Goal: Information Seeking & Learning: Learn about a topic

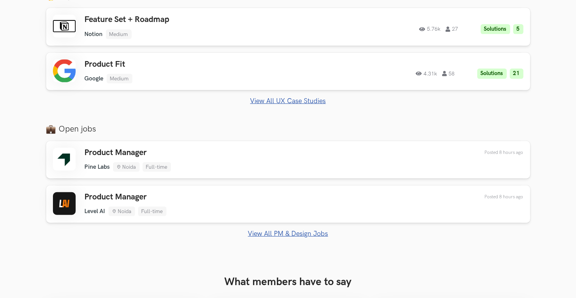
scroll to position [492, 0]
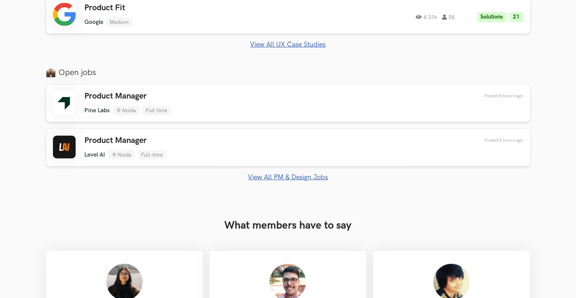
click at [280, 178] on link "View All PM & Design Jobs" at bounding box center [288, 177] width 485 height 8
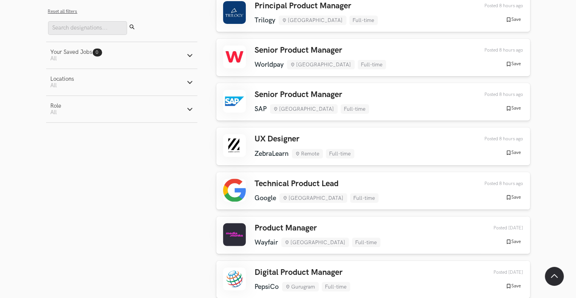
scroll to position [189, 0]
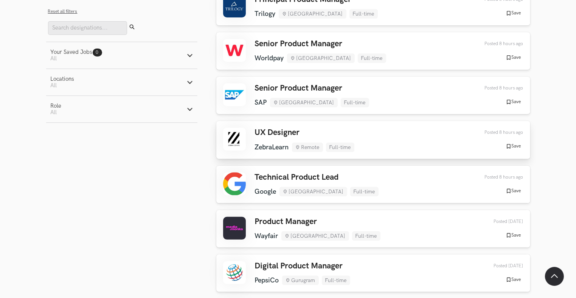
click at [305, 141] on div "UX Designer ZebraLearn Remote Full-time ZebraLearn Remote Full-time 8 hours ago" at bounding box center [305, 140] width 100 height 24
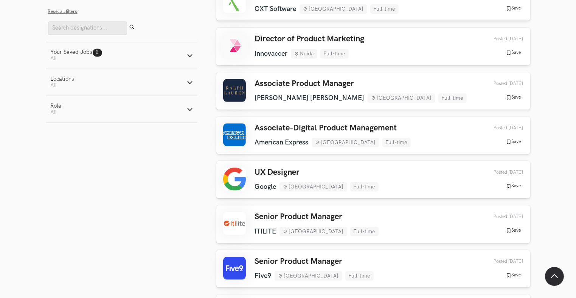
scroll to position [1741, 0]
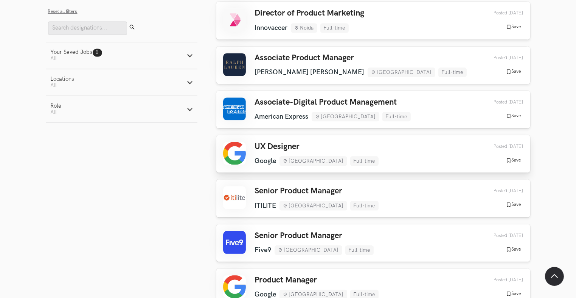
click at [336, 156] on link "UX Designer Google Bengaluru Full-time Google Bengaluru Full-time 1 week ago Po…" at bounding box center [374, 153] width 314 height 37
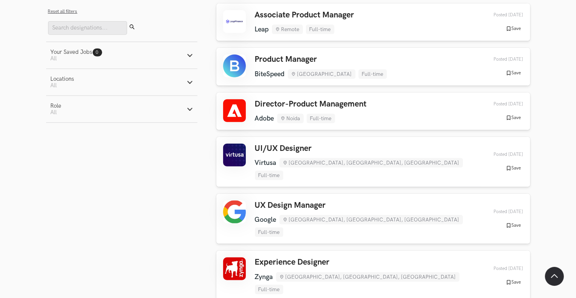
scroll to position [3482, 0]
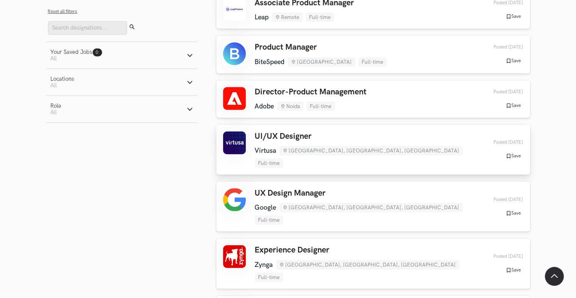
click at [263, 131] on div "UI/UX Designer Virtusa Hyderabad, Andhra Pradesh, India Full-time Virtusa Hyder…" at bounding box center [365, 149] width 221 height 36
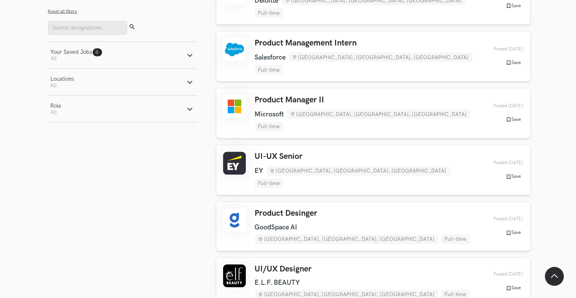
scroll to position [4202, 0]
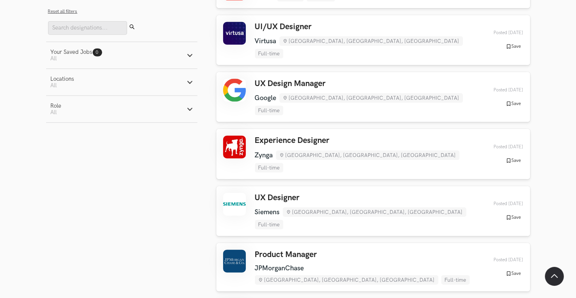
scroll to position [3596, 0]
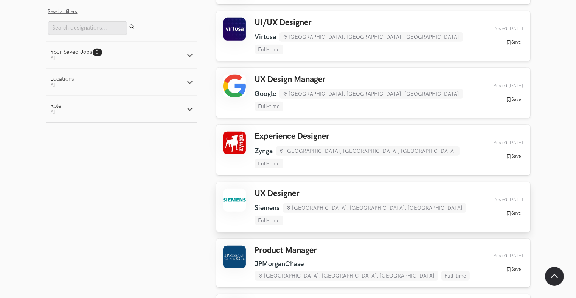
click at [294, 189] on h3 "UX Designer" at bounding box center [365, 194] width 221 height 10
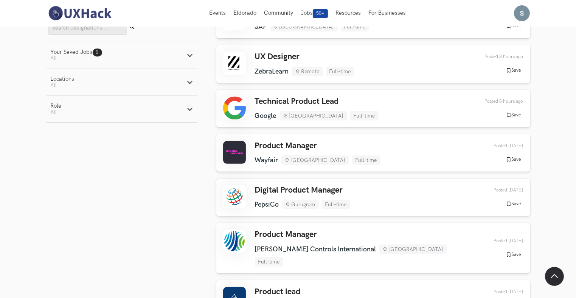
scroll to position [0, 0]
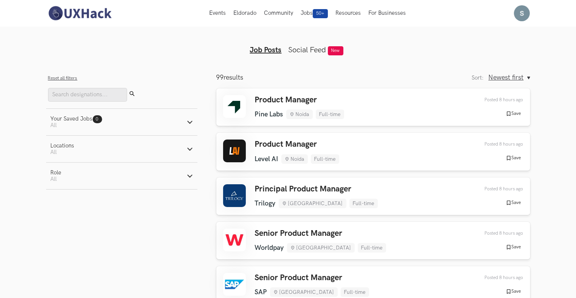
click at [332, 49] on span "New" at bounding box center [336, 50] width 16 height 9
click at [321, 50] on link "Social Feed" at bounding box center [308, 49] width 38 height 9
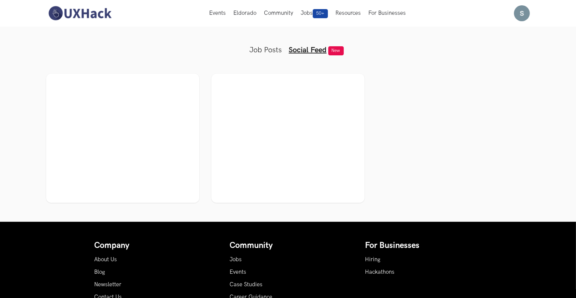
click at [392, 139] on ul at bounding box center [288, 137] width 485 height 129
click at [259, 45] on link "Job Posts" at bounding box center [266, 49] width 33 height 9
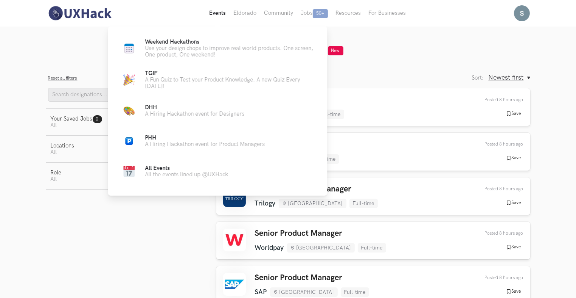
click at [215, 11] on button "Events Live" at bounding box center [218, 13] width 24 height 26
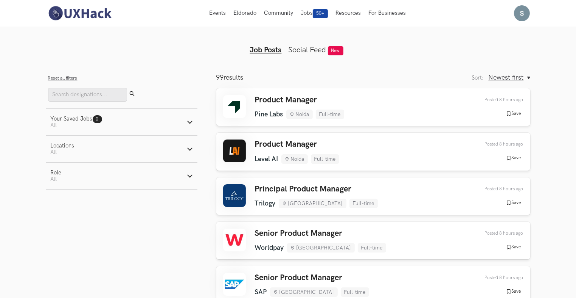
click at [99, 18] on img at bounding box center [79, 13] width 67 height 16
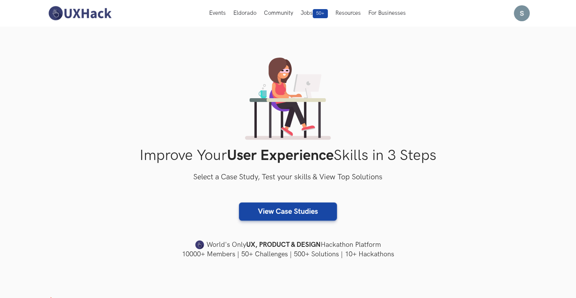
click at [300, 30] on section "Improve Your User Experience Skills in 3 Steps Select a Case Study, Test your s…" at bounding box center [288, 157] width 576 height 263
